Goal: Complete application form

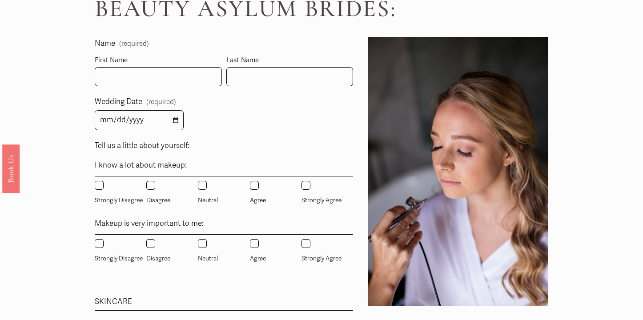
scroll to position [524, 0]
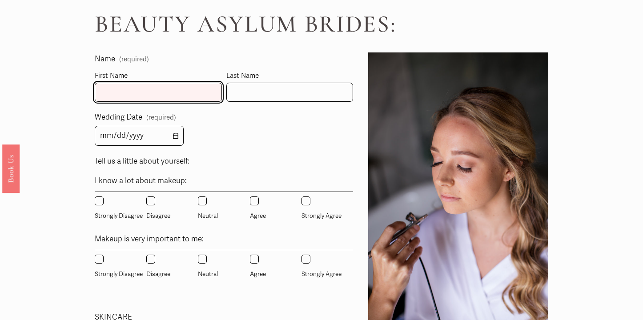
click at [168, 96] on input "First Name" at bounding box center [158, 92] width 127 height 19
type input "[PERSON_NAME]"
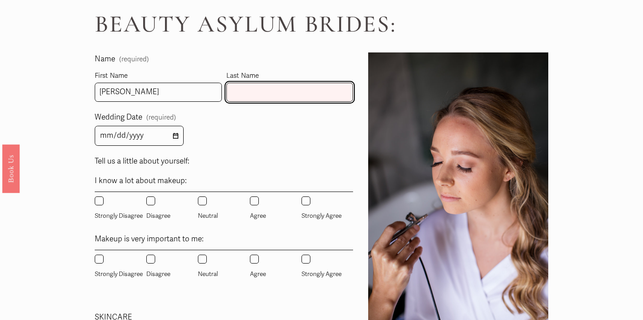
type input "[PERSON_NAME]"
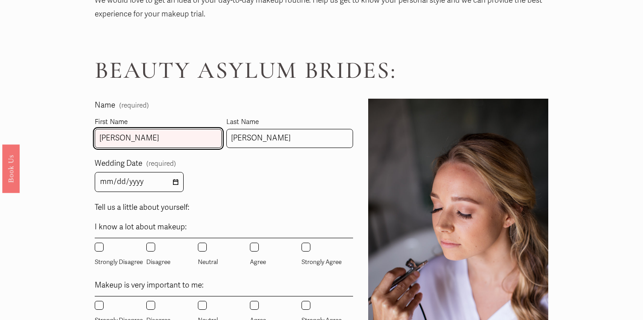
scroll to position [509, 0]
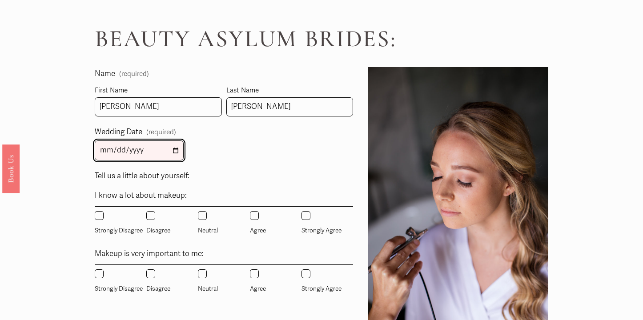
click at [105, 152] on input "Wedding Date (required)" at bounding box center [139, 150] width 89 height 20
type input "[DATE]"
click at [203, 194] on fieldset "I know a lot about makeup: Strongly Disagree Disagree Neutral Agree Strongly Ag…" at bounding box center [224, 213] width 258 height 49
click at [308, 217] on input "Strongly Agree" at bounding box center [305, 215] width 9 height 9
radio input "true"
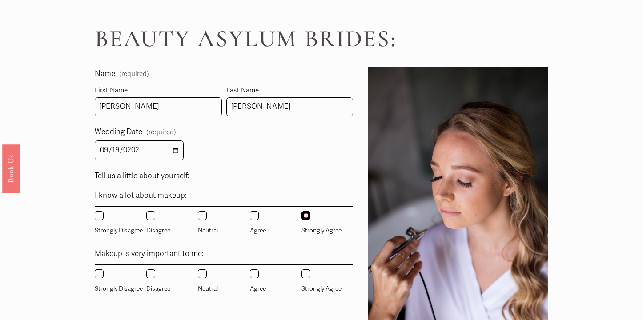
scroll to position [574, 0]
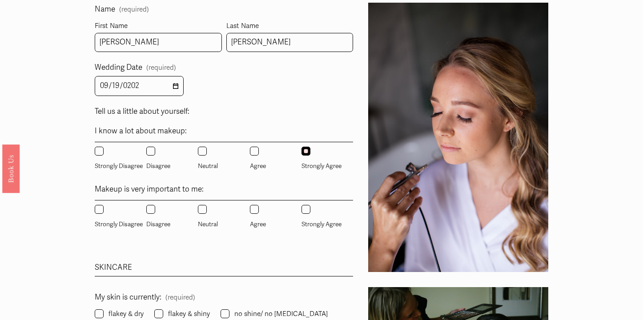
click at [257, 213] on input "Agree" at bounding box center [254, 209] width 9 height 9
radio input "true"
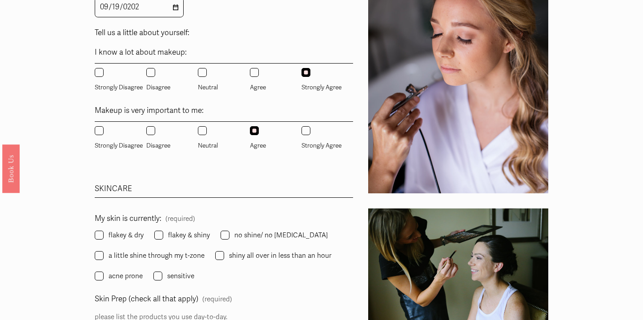
scroll to position [706, 0]
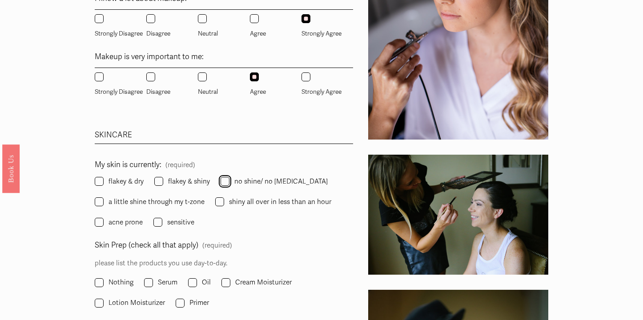
click at [224, 183] on input "no shine/ no [MEDICAL_DATA]" at bounding box center [224, 181] width 9 height 9
checkbox input "true"
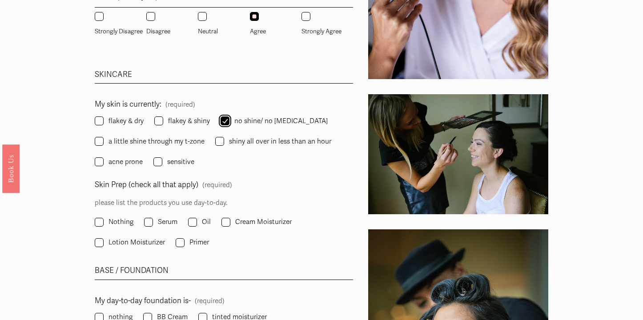
scroll to position [767, 0]
click at [148, 236] on span "Lotion Moisturizer" at bounding box center [136, 242] width 56 height 12
click at [104, 238] on input "Lotion Moisturizer" at bounding box center [99, 242] width 9 height 9
checkbox input "true"
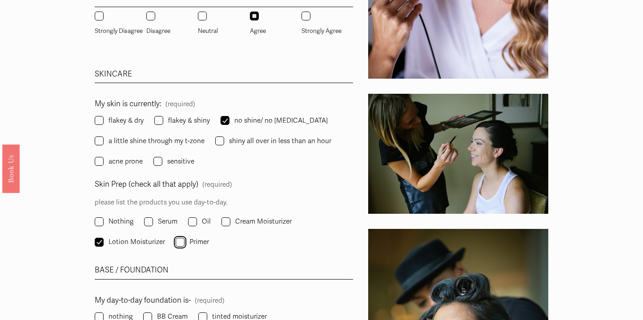
click at [179, 240] on input "Primer" at bounding box center [180, 242] width 9 height 9
checkbox input "true"
click at [170, 222] on span "Serum" at bounding box center [168, 222] width 20 height 12
click at [153, 222] on input "Serum" at bounding box center [148, 221] width 9 height 9
checkbox input "true"
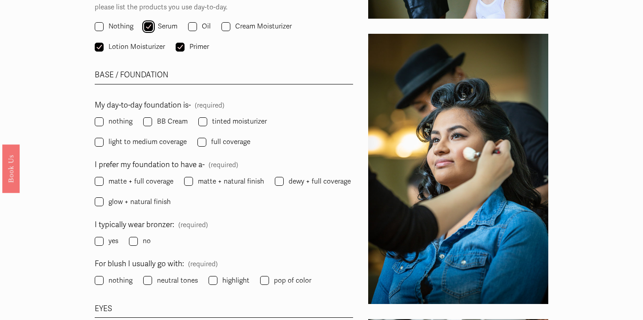
scroll to position [964, 0]
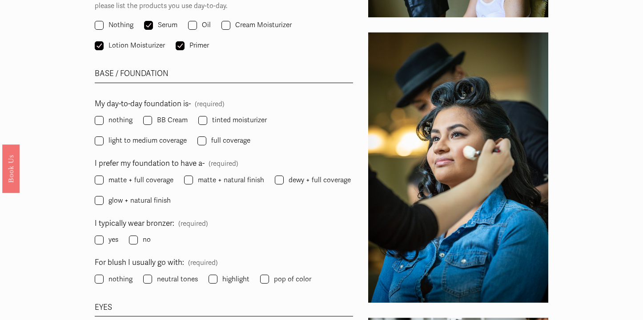
click at [142, 140] on span "light to medium coverage" at bounding box center [147, 141] width 78 height 12
click at [104, 140] on input "light to medium coverage" at bounding box center [99, 140] width 9 height 9
checkbox input "true"
click at [165, 182] on span "matte + full coverage" at bounding box center [140, 180] width 65 height 12
click at [104, 182] on input "matte + full coverage" at bounding box center [99, 180] width 9 height 9
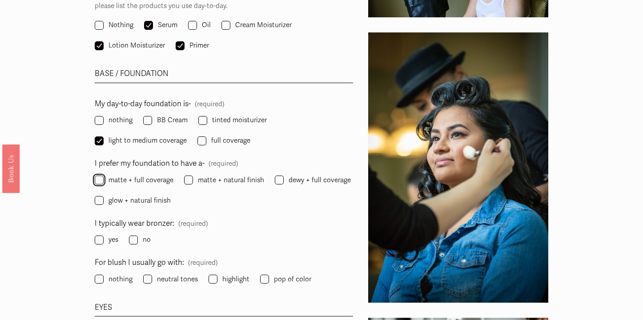
checkbox input "true"
click at [102, 241] on input "yes" at bounding box center [99, 240] width 9 height 9
checkbox input "true"
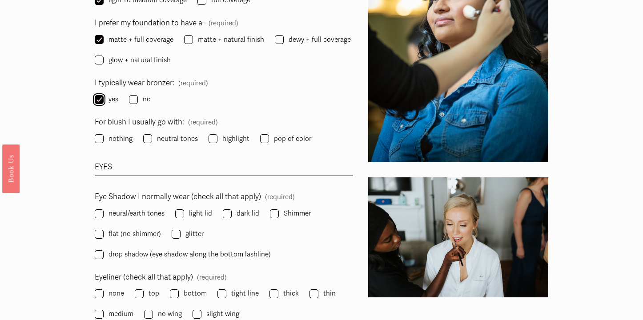
scroll to position [1105, 0]
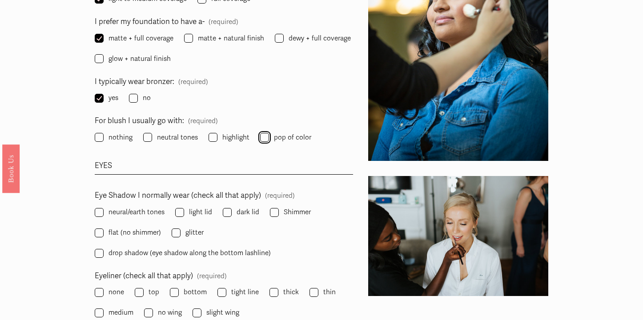
click at [263, 135] on input "pop of color" at bounding box center [264, 137] width 9 height 9
checkbox input "true"
click at [216, 136] on input "highlight" at bounding box center [212, 137] width 9 height 9
checkbox input "true"
click at [162, 138] on span "neutral tones" at bounding box center [177, 138] width 41 height 12
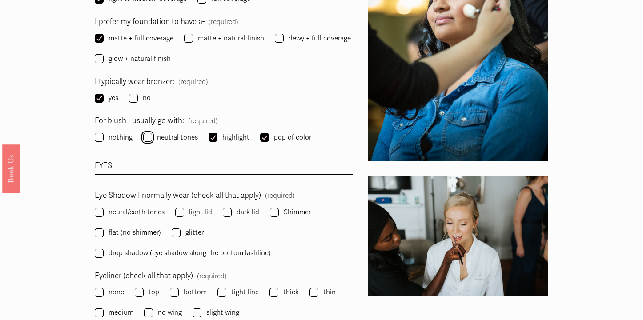
click at [152, 138] on input "neutral tones" at bounding box center [147, 137] width 9 height 9
checkbox input "true"
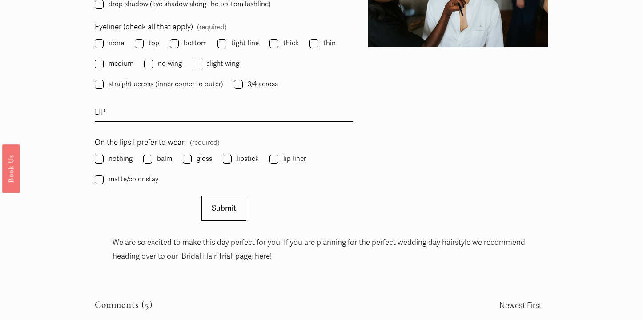
scroll to position [1353, 0]
click at [200, 155] on span "gloss" at bounding box center [204, 160] width 16 height 12
click at [192, 156] on input "gloss" at bounding box center [187, 160] width 9 height 9
checkbox input "true"
click at [233, 154] on label "lipstick" at bounding box center [242, 160] width 38 height 12
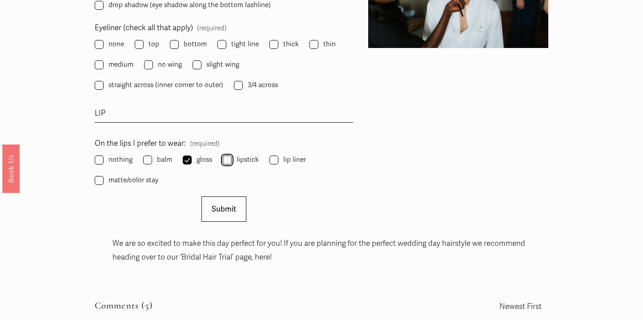
click at [232, 156] on input "lipstick" at bounding box center [227, 160] width 9 height 9
checkbox input "true"
click at [277, 156] on label "lip liner" at bounding box center [288, 160] width 38 height 12
click at [277, 156] on input "lip liner" at bounding box center [273, 160] width 9 height 9
checkbox input "true"
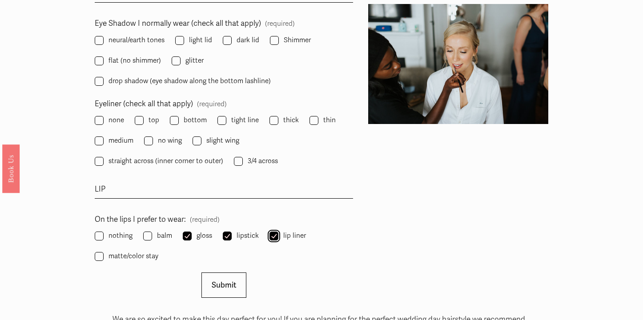
scroll to position [1273, 0]
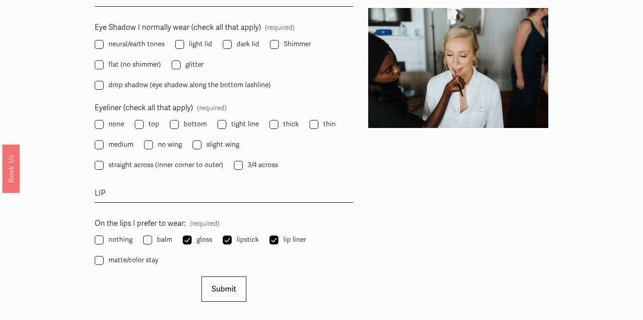
click at [146, 124] on label "top" at bounding box center [148, 124] width 26 height 12
click at [144, 124] on input "top" at bounding box center [139, 124] width 9 height 9
checkbox input "true"
click at [176, 124] on input "bottom" at bounding box center [174, 124] width 9 height 9
checkbox input "true"
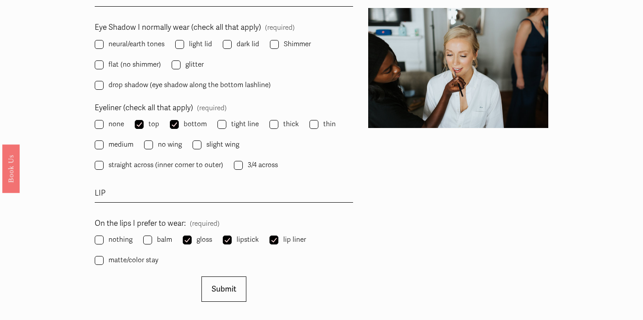
click at [174, 142] on span "no wing" at bounding box center [170, 145] width 24 height 12
click at [153, 142] on input "no wing" at bounding box center [148, 144] width 9 height 9
checkbox input "true"
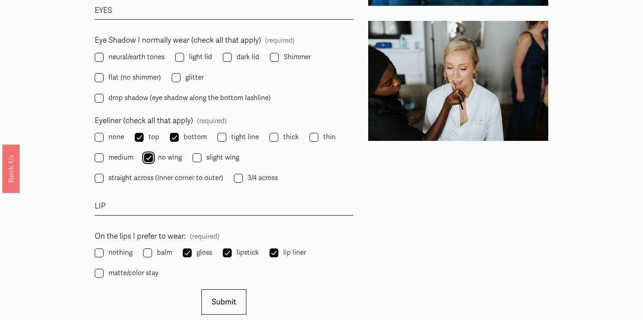
scroll to position [1259, 0]
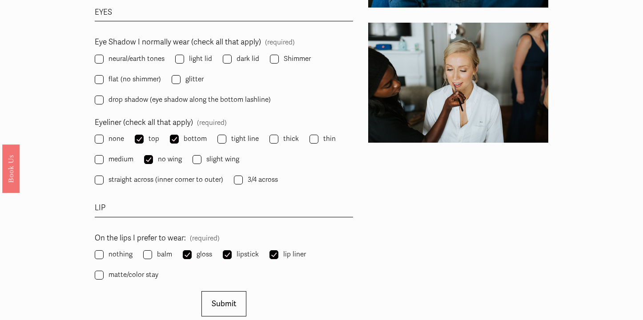
click at [122, 178] on span "straight across (inner corner to outer)" at bounding box center [165, 180] width 115 height 12
click at [104, 178] on input "straight across (inner corner to outer)" at bounding box center [99, 180] width 9 height 9
checkbox input "true"
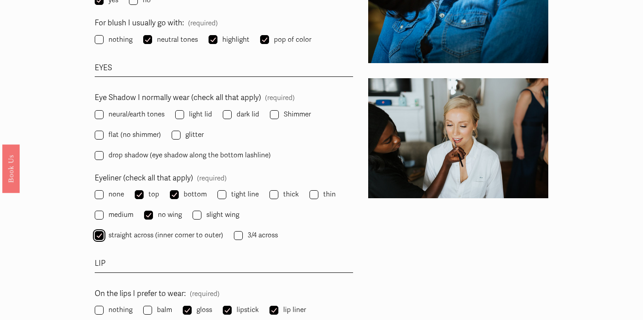
scroll to position [1203, 0]
click at [152, 116] on span "neural/earth tones" at bounding box center [136, 115] width 56 height 12
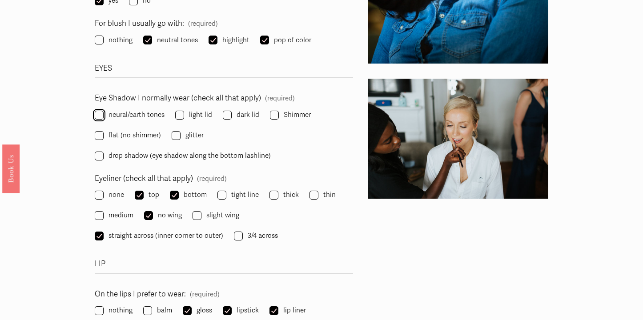
click at [104, 116] on input "neural/earth tones" at bounding box center [99, 115] width 9 height 9
checkbox input "true"
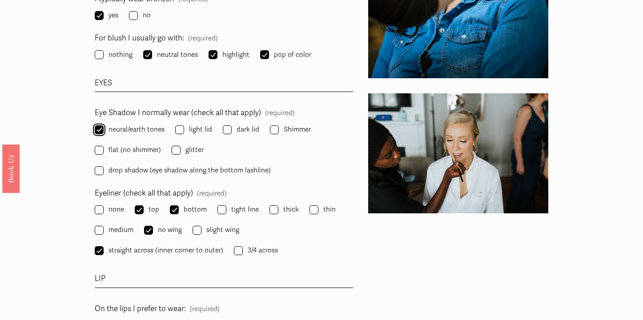
scroll to position [1187, 0]
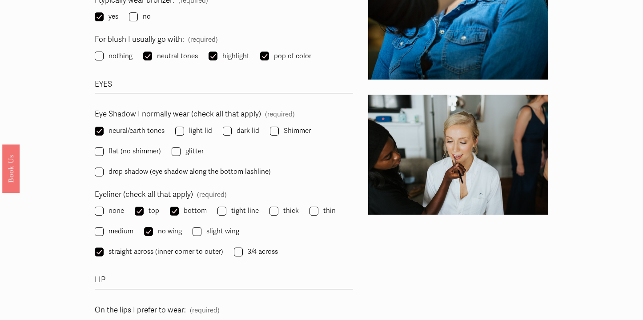
click at [138, 145] on span "flat (no shimmer)" at bounding box center [134, 151] width 52 height 12
click at [104, 147] on input "flat (no shimmer)" at bounding box center [99, 151] width 9 height 9
checkbox input "true"
click at [272, 127] on input "Shimmer" at bounding box center [274, 131] width 9 height 9
checkbox input "true"
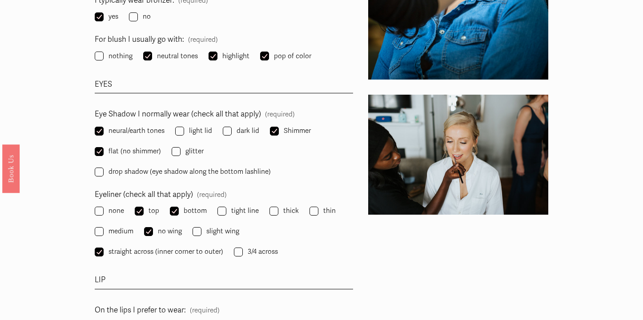
click at [124, 172] on span "drop shadow (eye shadow along the bottom lashline)" at bounding box center [189, 172] width 162 height 12
click at [104, 172] on input "drop shadow (eye shadow along the bottom lashline)" at bounding box center [99, 172] width 9 height 9
checkbox input "true"
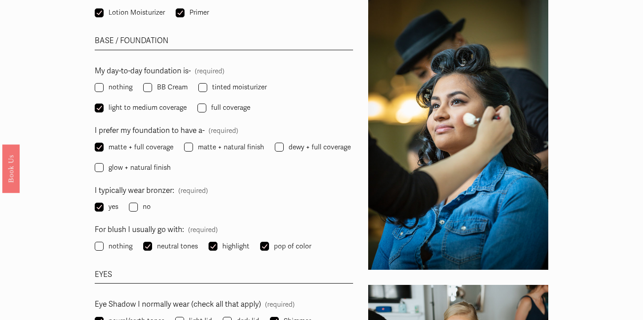
scroll to position [992, 0]
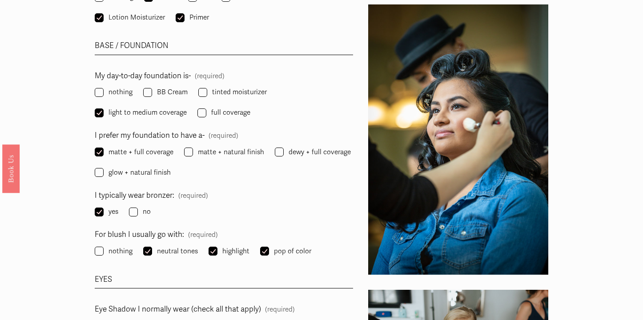
click at [168, 149] on span "matte + full coverage" at bounding box center [140, 152] width 65 height 12
click at [104, 149] on input "matte + full coverage" at bounding box center [99, 152] width 9 height 9
checkbox input "false"
click at [202, 150] on span "matte + natural finish" at bounding box center [231, 152] width 66 height 12
click at [193, 150] on input "matte + natural finish" at bounding box center [188, 152] width 9 height 9
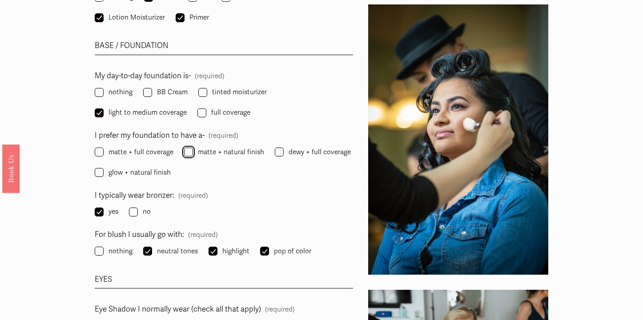
checkbox input "true"
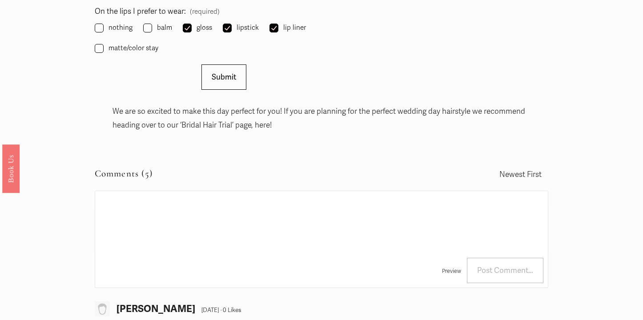
scroll to position [1487, 0]
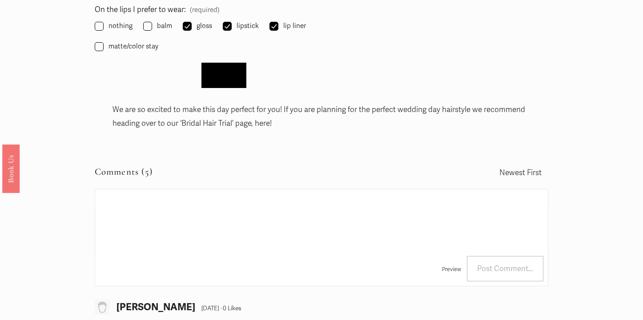
click at [238, 73] on button "Submit Submit" at bounding box center [223, 75] width 45 height 25
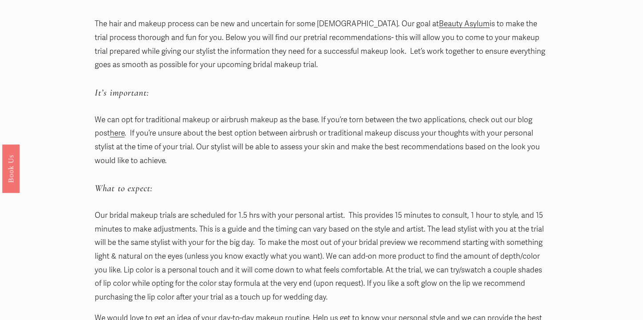
scroll to position [87, 0]
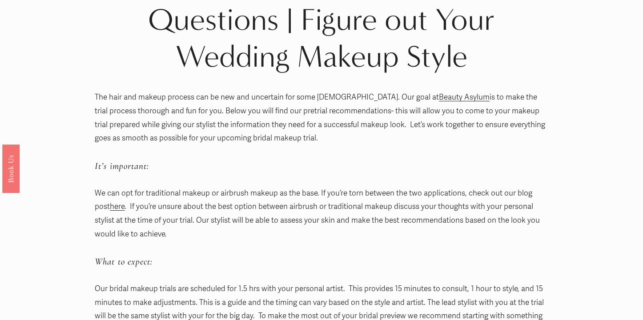
click at [110, 206] on link "here" at bounding box center [117, 206] width 15 height 9
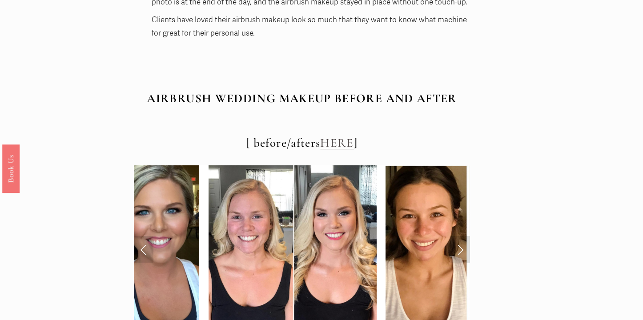
scroll to position [2989, 0]
